Goal: Navigation & Orientation: Find specific page/section

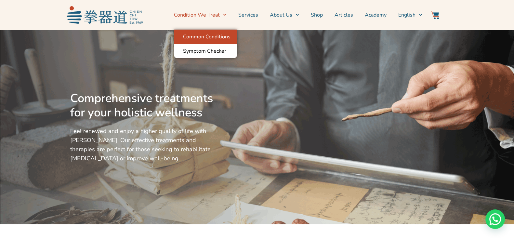
click at [209, 37] on link "Common Conditions" at bounding box center [205, 37] width 63 height 14
click at [197, 17] on link "Condition We Treat" at bounding box center [200, 15] width 53 height 16
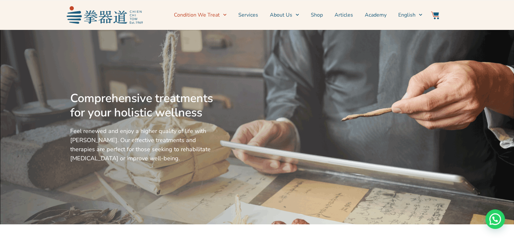
click at [198, 19] on link "Condition We Treat" at bounding box center [200, 15] width 53 height 16
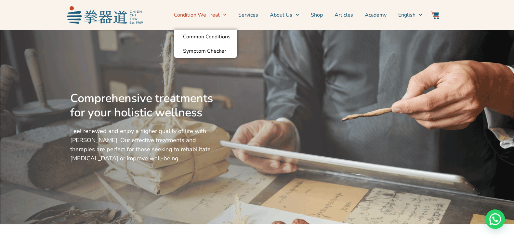
click at [203, 15] on link "Condition We Treat" at bounding box center [200, 15] width 53 height 16
click at [227, 32] on link "Common Conditions" at bounding box center [205, 37] width 63 height 14
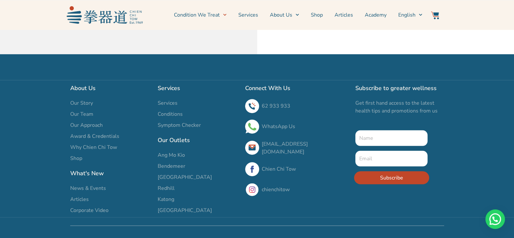
scroll to position [2394, 0]
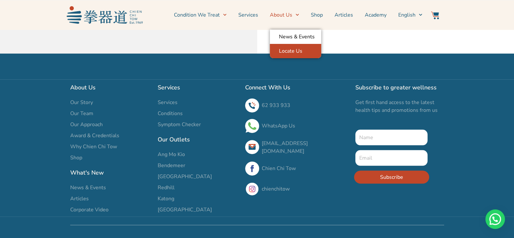
click at [293, 48] on link "Locate Us" at bounding box center [295, 51] width 51 height 14
